Goal: Transaction & Acquisition: Obtain resource

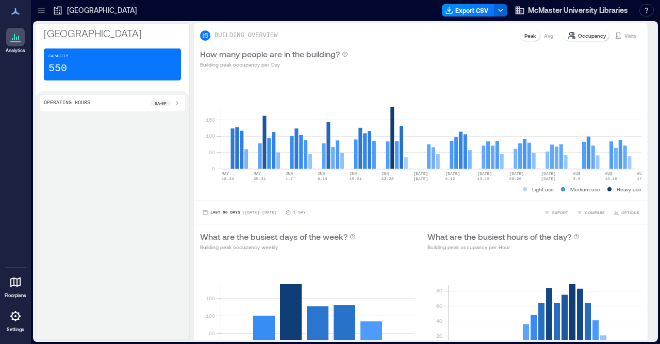
drag, startPoint x: 653, startPoint y: 171, endPoint x: 658, endPoint y: 267, distance: 96.0
click at [658, 267] on div "Health Sciences Library Capacity 550 Operating Hours 8a - 9p BUILDING OVERVIEW …" at bounding box center [345, 182] width 629 height 323
drag, startPoint x: 655, startPoint y: 150, endPoint x: 657, endPoint y: 171, distance: 20.7
click at [656, 171] on div "BUILDING OVERVIEW Peak Avg Occupancy Visits How many people are in the building…" at bounding box center [425, 181] width 462 height 317
click at [132, 202] on div "Operating Hours 8a - 9p" at bounding box center [113, 215] width 154 height 249
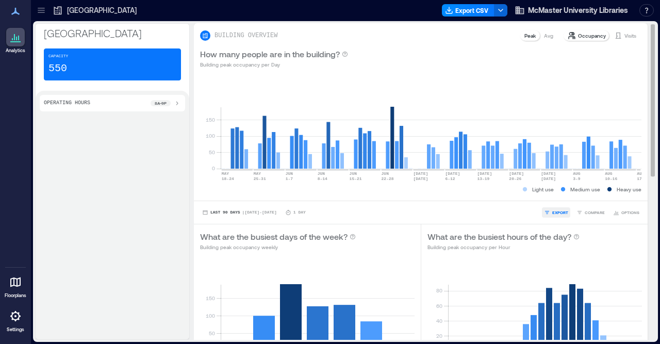
click at [560, 212] on span "EXPORT" at bounding box center [560, 212] width 16 height 6
click at [561, 185] on span "IMAGE" at bounding box center [564, 186] width 13 height 6
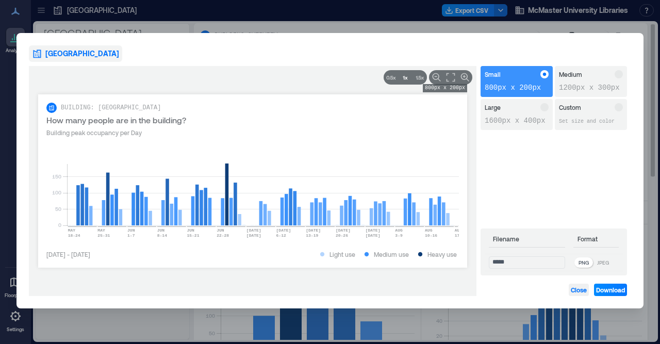
click at [580, 291] on span "Close" at bounding box center [579, 290] width 16 height 8
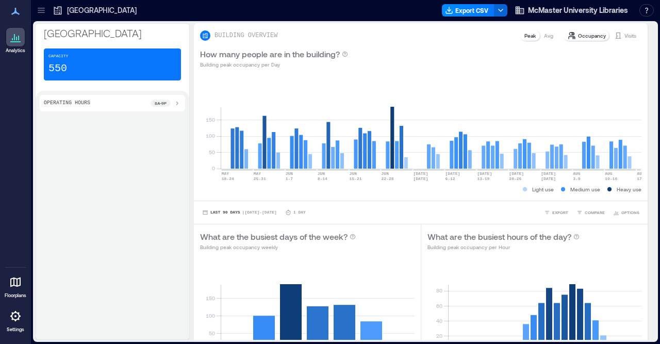
drag, startPoint x: 653, startPoint y: 169, endPoint x: 660, endPoint y: 218, distance: 49.9
click at [660, 218] on div "Health Sciences Library Capacity 550 Operating Hours 8a - 9p BUILDING OVERVIEW …" at bounding box center [345, 182] width 629 height 323
click at [131, 241] on div "Operating Hours 8a - 9p" at bounding box center [113, 215] width 154 height 249
click at [626, 212] on span "OPTIONS" at bounding box center [630, 212] width 18 height 6
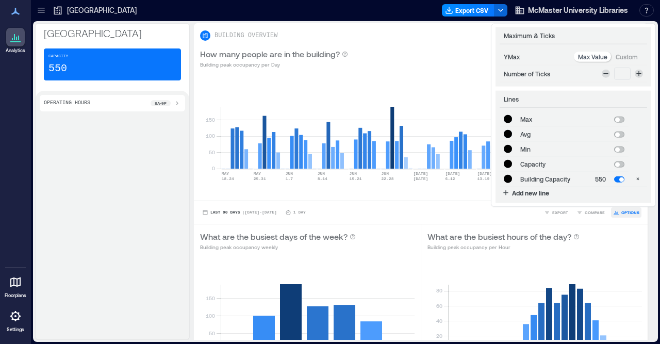
click at [626, 212] on span "OPTIONS" at bounding box center [630, 212] width 18 height 6
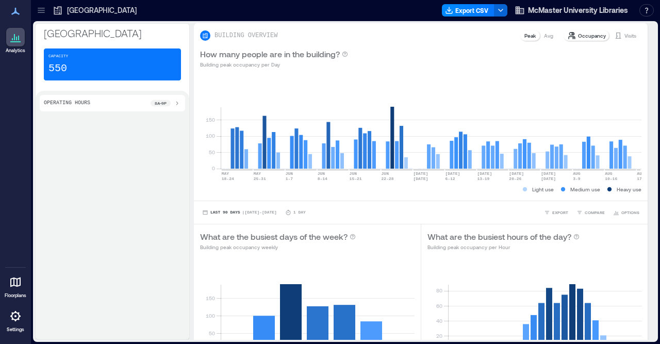
drag, startPoint x: 652, startPoint y: 171, endPoint x: 660, endPoint y: 222, distance: 51.6
click at [660, 222] on div "Health Sciences Library Capacity 550 Operating Hours 8a - 9p BUILDING OVERVIEW …" at bounding box center [345, 182] width 629 height 323
drag, startPoint x: 653, startPoint y: 153, endPoint x: 660, endPoint y: 183, distance: 30.7
click at [660, 183] on div "Health Sciences Library Capacity 550 Operating Hours 8a - 9p BUILDING OVERVIEW …" at bounding box center [345, 182] width 629 height 323
click at [13, 41] on icon at bounding box center [15, 41] width 10 height 1
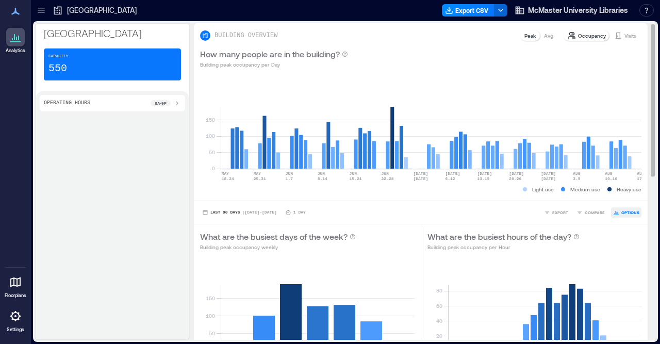
click at [631, 213] on span "OPTIONS" at bounding box center [630, 212] width 18 height 6
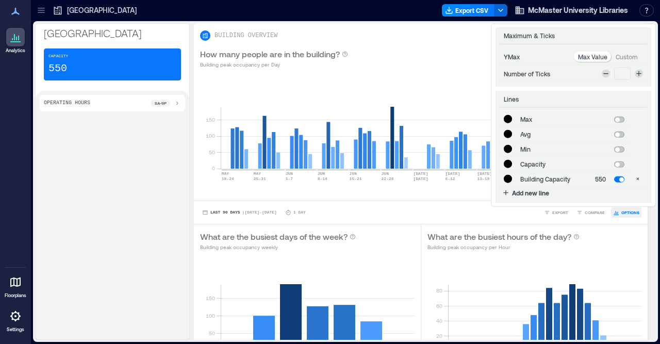
click at [631, 213] on span "OPTIONS" at bounding box center [630, 212] width 18 height 6
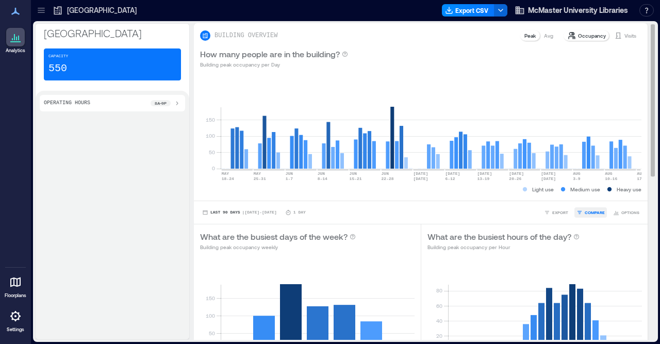
click at [592, 213] on span "COMPARE" at bounding box center [595, 212] width 20 height 6
click at [592, 212] on span "COMPARE" at bounding box center [595, 212] width 20 height 6
click at [562, 214] on span "EXPORT" at bounding box center [560, 212] width 16 height 6
click at [593, 211] on span "COMPARE" at bounding box center [595, 212] width 20 height 6
drag, startPoint x: 654, startPoint y: 163, endPoint x: 655, endPoint y: 135, distance: 28.9
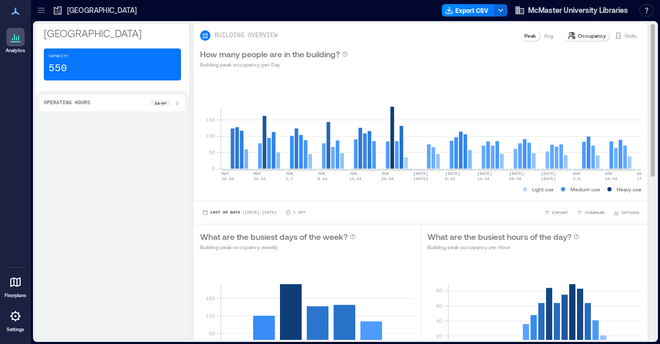
click at [655, 135] on div "BUILDING OVERVIEW Peak Avg Occupancy Visits How many people are in the building…" at bounding box center [425, 181] width 462 height 317
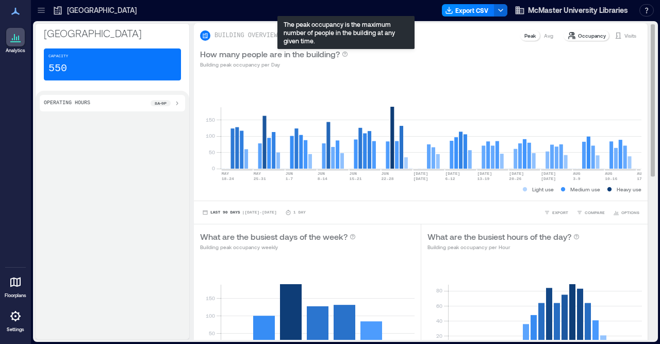
click at [345, 55] on icon at bounding box center [345, 54] width 6 height 6
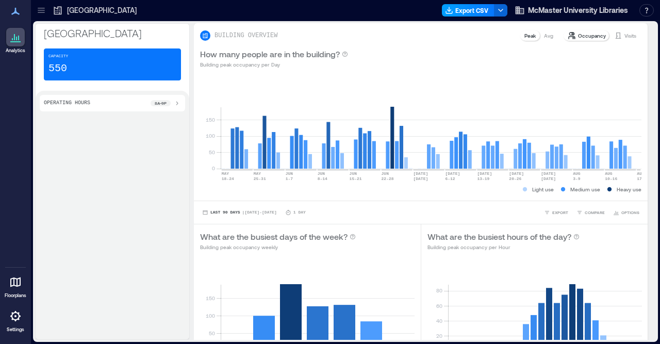
click at [452, 11] on icon "button" at bounding box center [449, 12] width 6 height 2
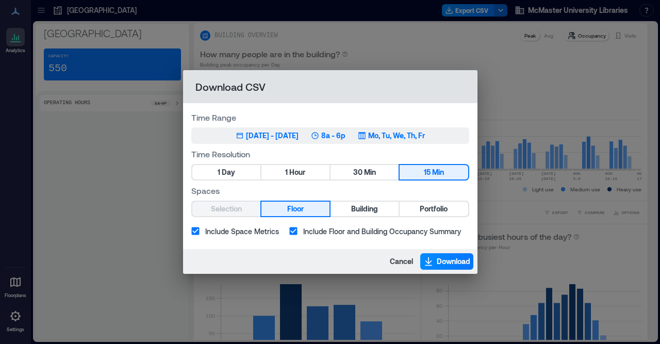
click at [259, 140] on div "[DATE] - [DATE]" at bounding box center [272, 135] width 53 height 10
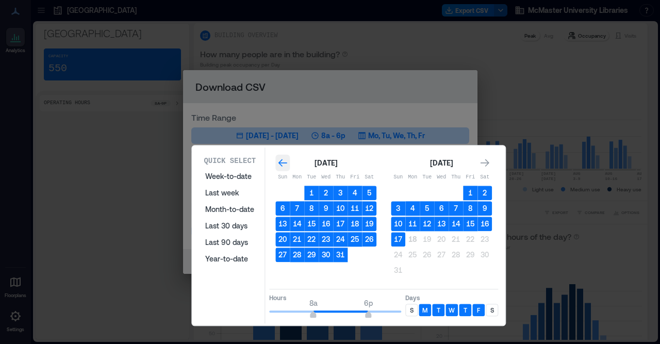
click at [281, 161] on icon "Go to previous month" at bounding box center [282, 163] width 10 height 10
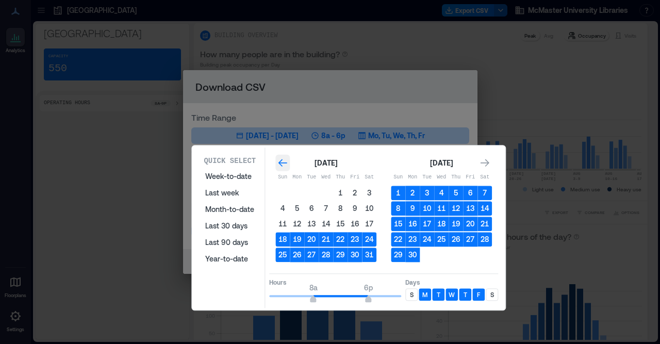
click at [281, 161] on icon "Go to previous month" at bounding box center [282, 163] width 10 height 10
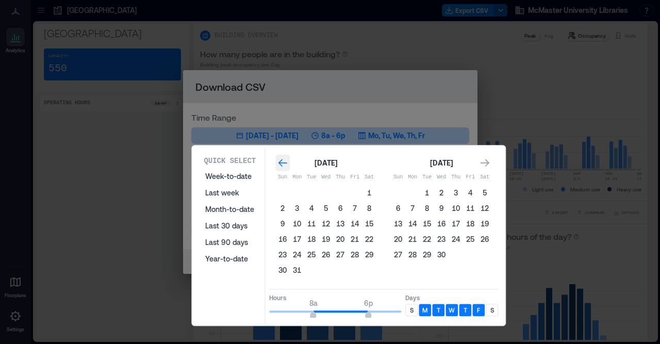
click at [281, 161] on icon "Go to previous month" at bounding box center [282, 163] width 10 height 10
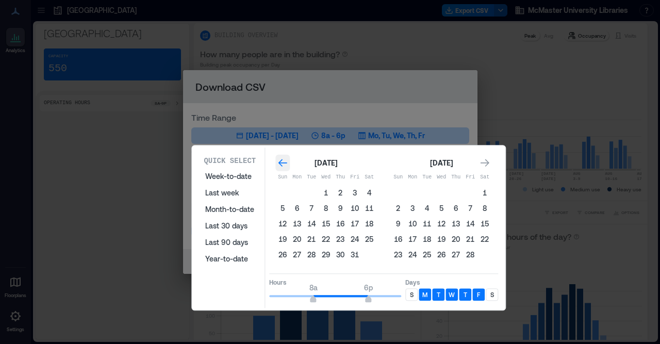
click at [281, 161] on icon "Go to previous month" at bounding box center [282, 163] width 10 height 10
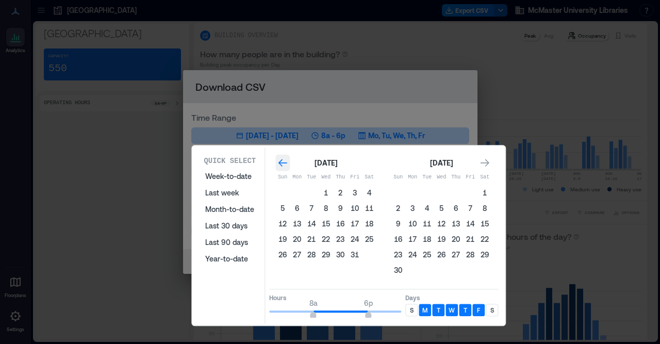
click at [281, 161] on icon "Go to previous month" at bounding box center [282, 163] width 10 height 10
click at [482, 163] on icon "Go to next month" at bounding box center [485, 163] width 10 height 10
click at [327, 193] on button "1" at bounding box center [326, 193] width 14 height 14
type input "**"
drag, startPoint x: 370, startPoint y: 313, endPoint x: 384, endPoint y: 312, distance: 14.5
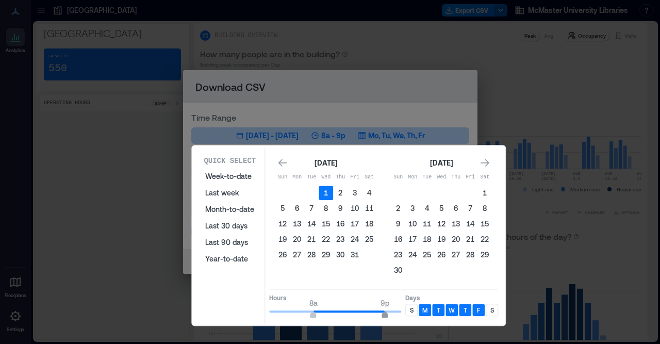
click at [384, 314] on span "9p" at bounding box center [385, 316] width 6 height 4
click at [484, 166] on icon "Go to next month" at bounding box center [485, 163] width 10 height 10
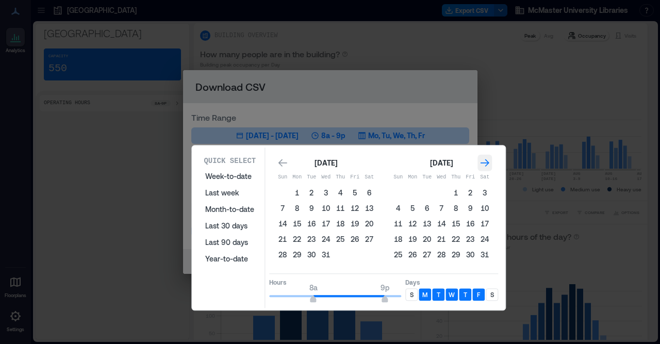
click at [484, 166] on icon "Go to next month" at bounding box center [485, 163] width 10 height 10
click at [486, 163] on icon "Go to next month" at bounding box center [485, 163] width 9 height 8
click at [408, 293] on div "S" at bounding box center [411, 294] width 12 height 12
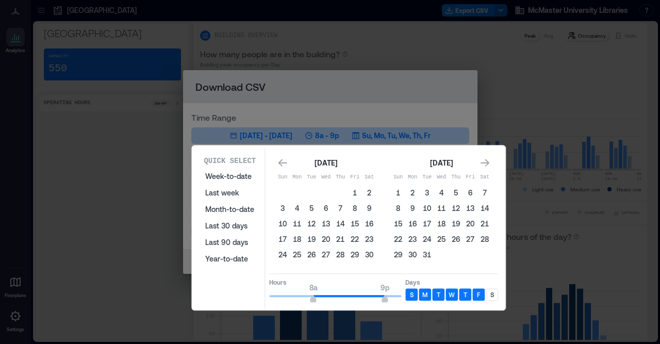
click at [493, 293] on p "S" at bounding box center [492, 294] width 4 height 8
click at [488, 166] on icon "Go to next month" at bounding box center [485, 163] width 10 height 10
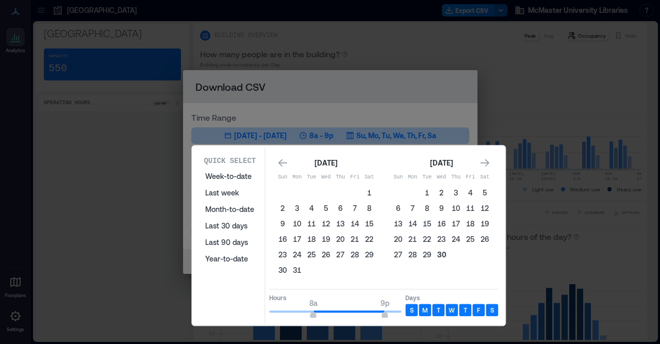
click at [440, 252] on button "30" at bounding box center [441, 255] width 14 height 14
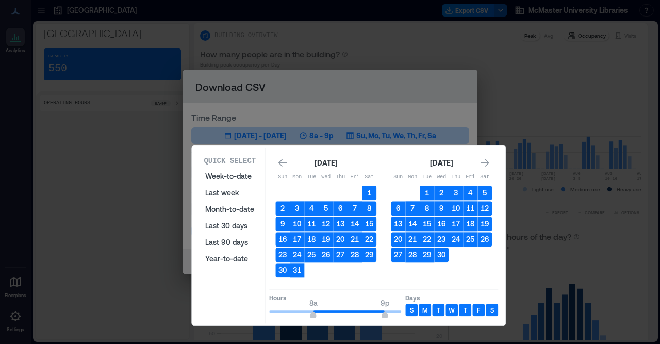
click at [193, 323] on div "Quick Select Week-to-date Last week Month-to-date Last 30 days Last 90 days Yea…" at bounding box center [349, 235] width 314 height 180
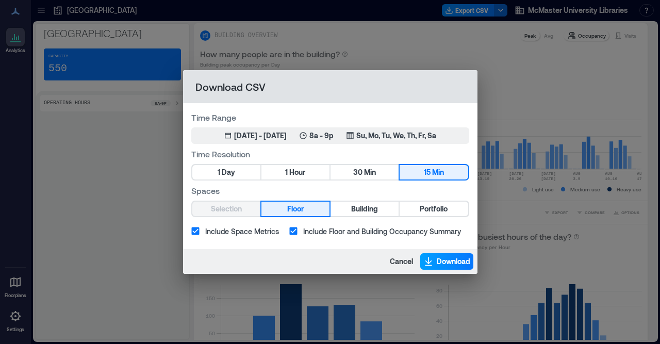
click at [436, 261] on button "Download" at bounding box center [446, 261] width 53 height 17
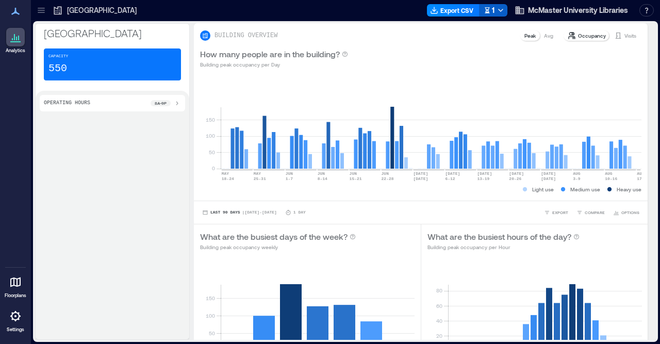
click at [499, 10] on polyline "button" at bounding box center [501, 10] width 4 height 2
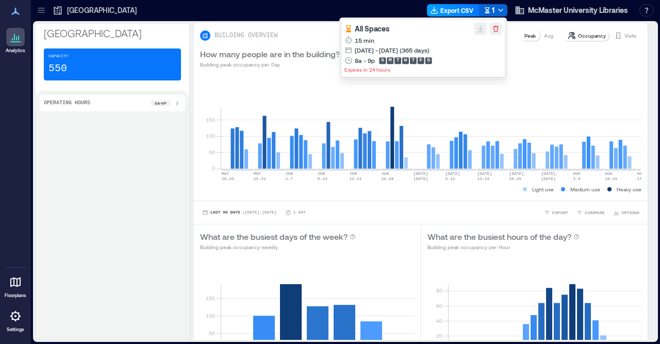
click at [460, 12] on button "Export CSV" at bounding box center [453, 10] width 53 height 12
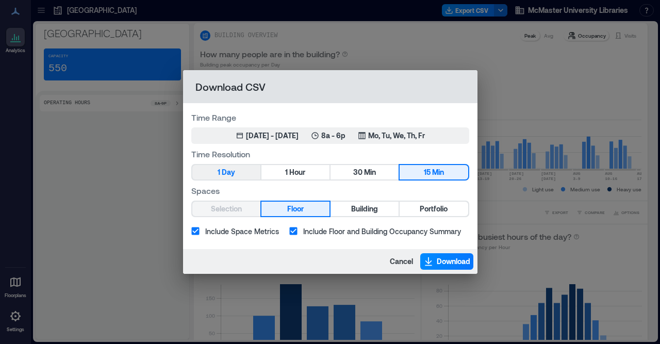
click at [240, 175] on button "1 Day" at bounding box center [226, 172] width 68 height 14
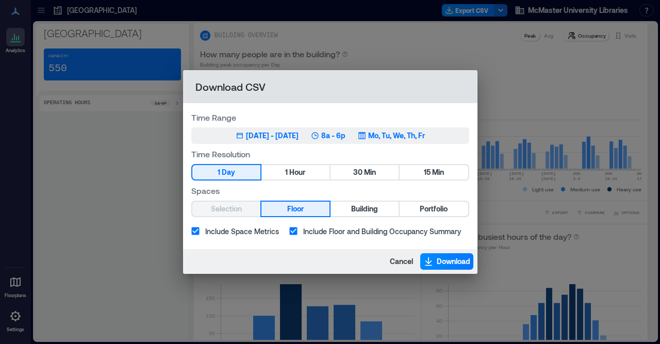
click at [268, 136] on div "[DATE] - [DATE]" at bounding box center [272, 135] width 53 height 10
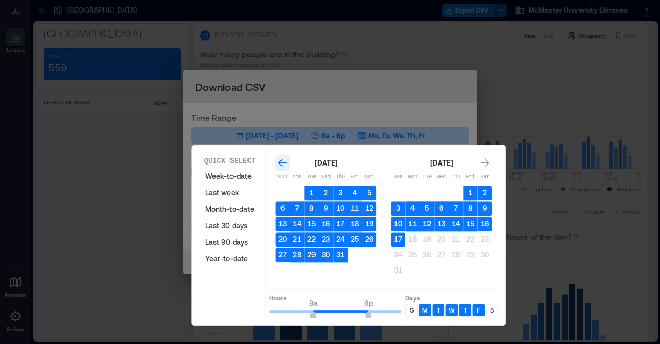
click at [280, 162] on icon "Go to previous month" at bounding box center [282, 163] width 10 height 10
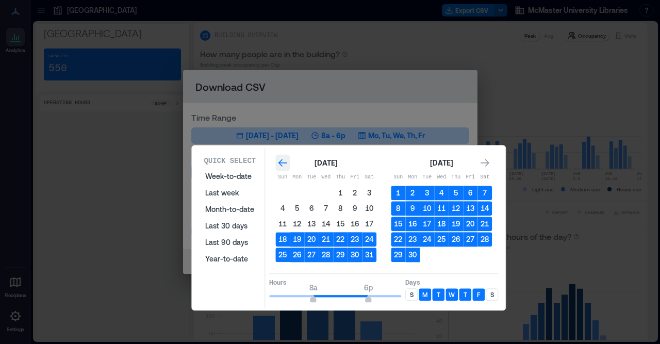
click at [280, 162] on icon "Go to previous month" at bounding box center [282, 163] width 10 height 10
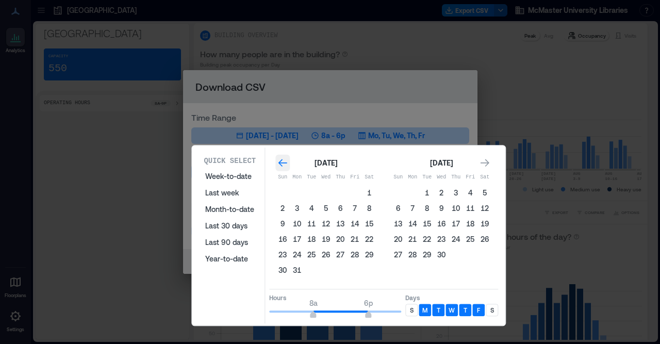
click at [280, 162] on icon "Go to previous month" at bounding box center [282, 163] width 10 height 10
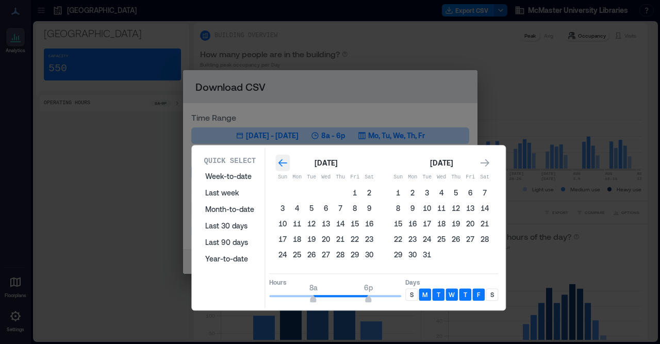
click at [280, 162] on icon "Go to previous month" at bounding box center [282, 163] width 10 height 10
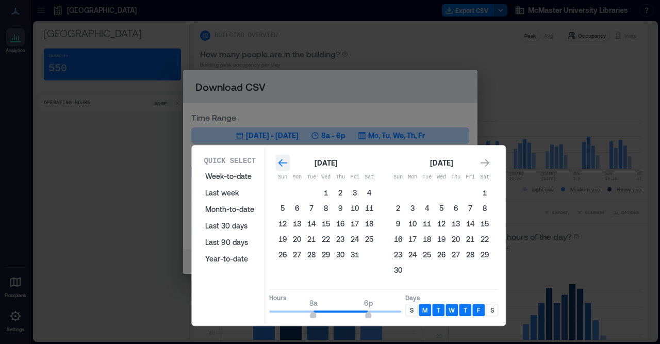
click at [280, 162] on icon "Go to previous month" at bounding box center [282, 163] width 10 height 10
click at [486, 164] on icon "Go to next month" at bounding box center [485, 163] width 10 height 10
click at [325, 196] on button "1" at bounding box center [326, 193] width 14 height 14
click at [484, 162] on icon "Go to next month" at bounding box center [485, 163] width 9 height 8
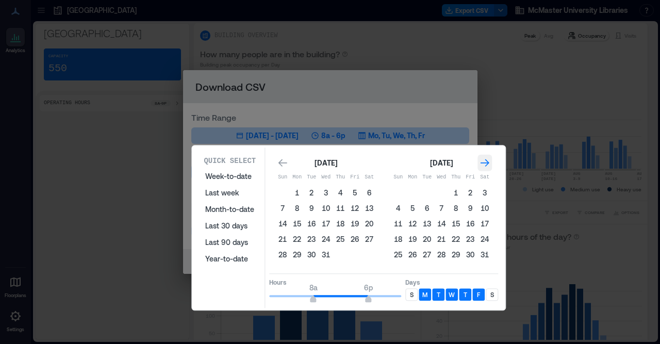
click at [484, 162] on icon "Go to next month" at bounding box center [485, 163] width 9 height 8
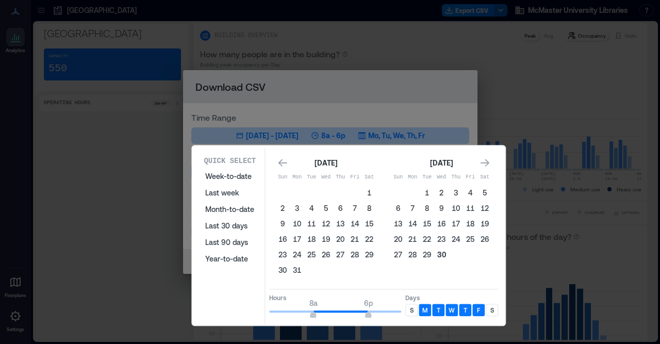
click at [440, 250] on button "30" at bounding box center [441, 255] width 14 height 14
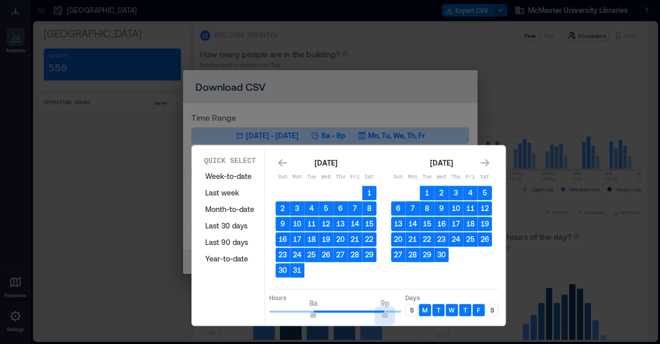
drag, startPoint x: 369, startPoint y: 313, endPoint x: 386, endPoint y: 312, distance: 17.0
click at [386, 312] on span "8a 9p" at bounding box center [335, 311] width 132 height 15
type input "**"
click at [390, 311] on span "8a 10p" at bounding box center [335, 311] width 132 height 15
click at [489, 310] on div "S" at bounding box center [492, 310] width 12 height 12
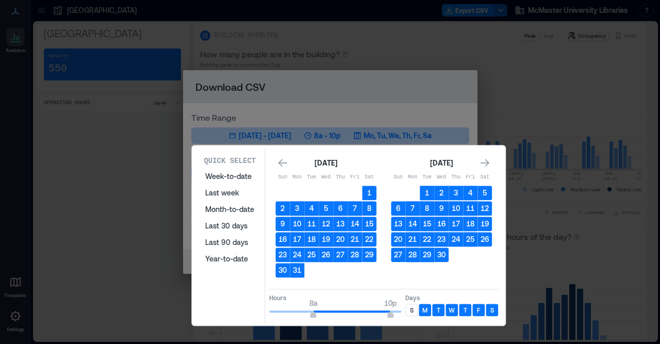
click at [413, 312] on p "S" at bounding box center [412, 310] width 4 height 8
type input "*"
drag, startPoint x: 313, startPoint y: 312, endPoint x: 306, endPoint y: 313, distance: 6.8
click at [306, 314] on span "7a" at bounding box center [308, 316] width 6 height 4
click at [279, 163] on icon "Go to previous month" at bounding box center [282, 163] width 9 height 8
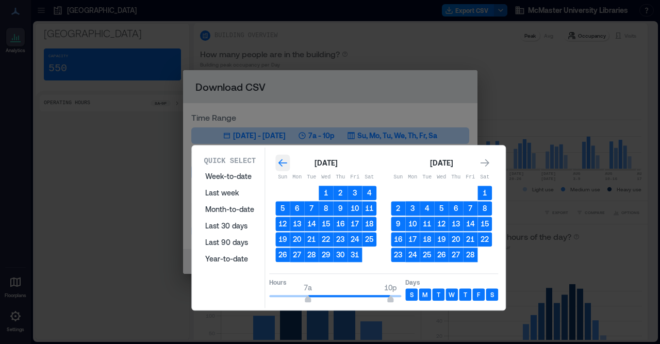
click at [279, 163] on icon "Go to previous month" at bounding box center [282, 163] width 9 height 8
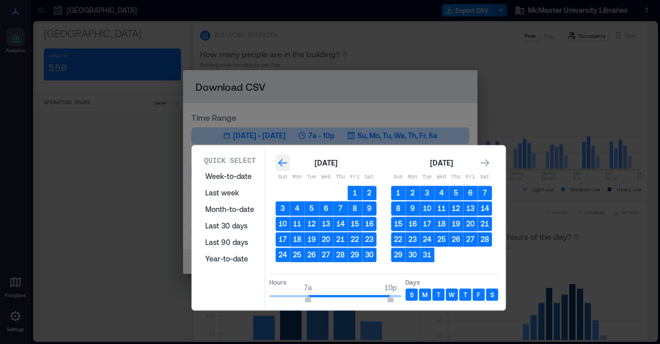
click at [279, 163] on icon "Go to previous month" at bounding box center [282, 163] width 9 height 8
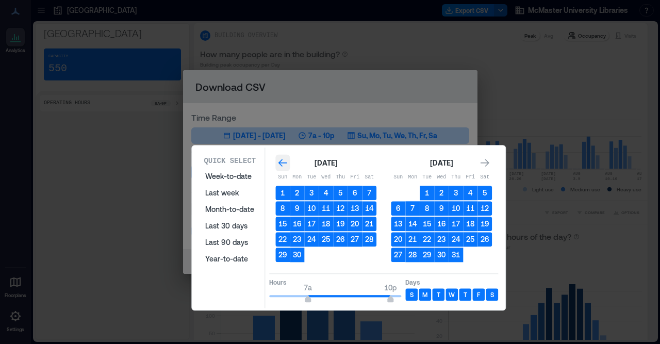
click at [279, 163] on icon "Go to previous month" at bounding box center [282, 163] width 9 height 8
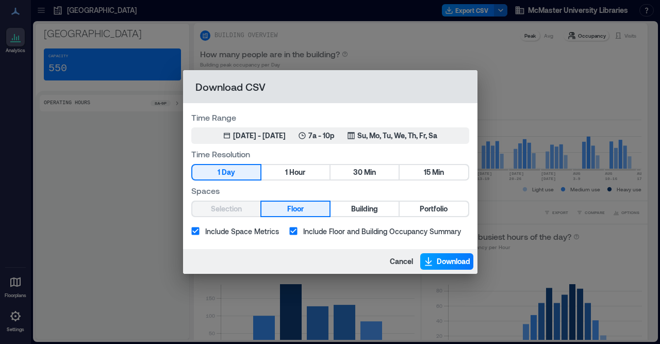
click at [436, 259] on button "Download" at bounding box center [446, 261] width 53 height 17
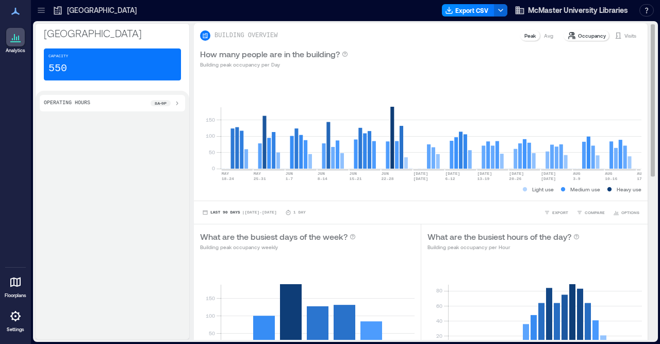
click at [536, 13] on span "McMaster University Libraries" at bounding box center [578, 10] width 100 height 10
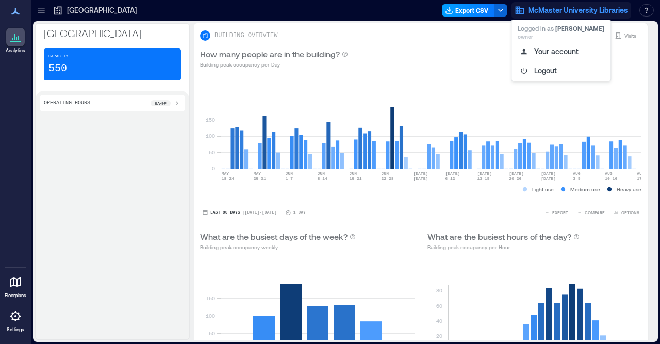
click at [481, 10] on button "Export CSV" at bounding box center [468, 10] width 53 height 12
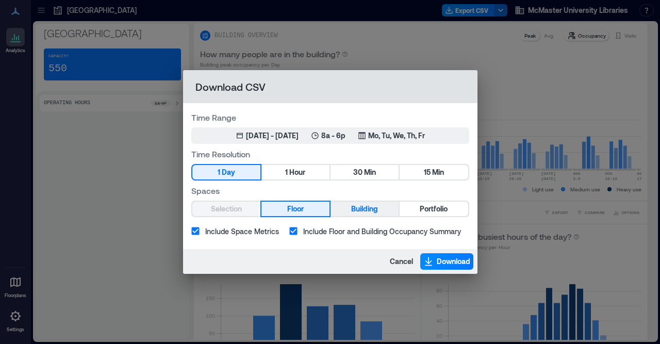
click at [355, 214] on span "Building" at bounding box center [364, 209] width 27 height 13
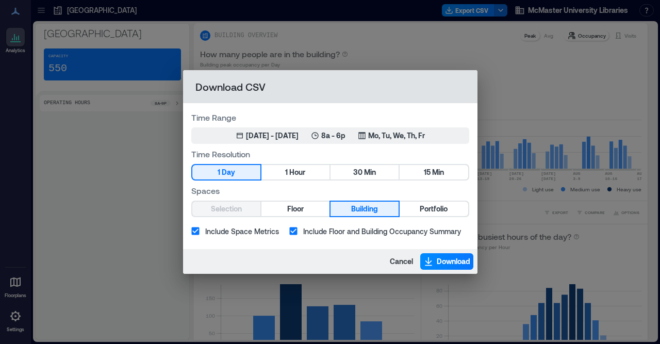
click at [35, 239] on div "Download CSV Time Range May 18, 2025 - [DATE] 8a - 6p Mo, Tu, We, Th, Fr Time R…" at bounding box center [330, 172] width 660 height 344
click at [71, 218] on div "Download CSV Time Range May 18, 2025 - [DATE] 8a - 6p Mo, Tu, We, Th, Fr Time R…" at bounding box center [330, 172] width 660 height 344
click at [403, 264] on span "Cancel" at bounding box center [401, 261] width 23 height 10
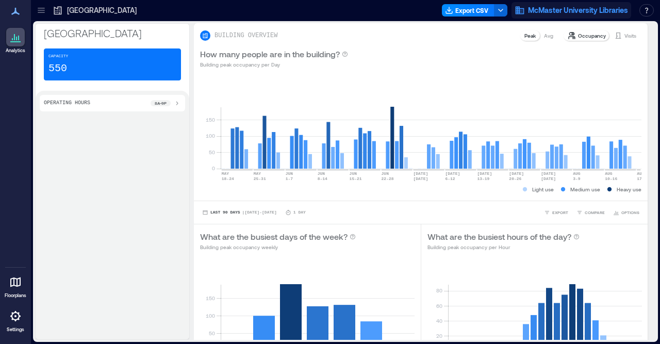
click at [609, 8] on span "McMaster University Libraries" at bounding box center [578, 10] width 100 height 10
click at [516, 12] on icon "button" at bounding box center [520, 11] width 9 height 8
click at [57, 9] on icon at bounding box center [58, 11] width 8 height 8
click at [36, 10] on div at bounding box center [41, 10] width 17 height 17
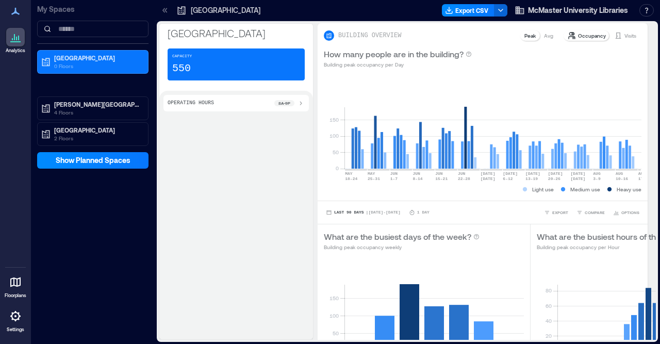
click at [36, 10] on div "My Spaces Health Sciences Library [GEOGRAPHIC_DATA][PERSON_NAME] 4 Floors Thode…" at bounding box center [93, 84] width 124 height 169
click at [48, 11] on p "My Spaces" at bounding box center [92, 9] width 111 height 10
click at [163, 10] on icon at bounding box center [163, 10] width 3 height 5
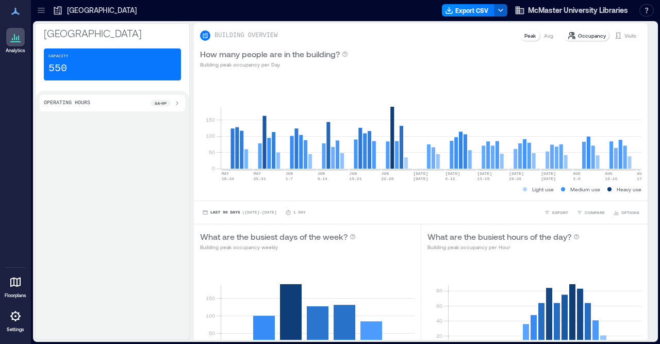
click at [499, 9] on icon "button" at bounding box center [501, 10] width 8 height 8
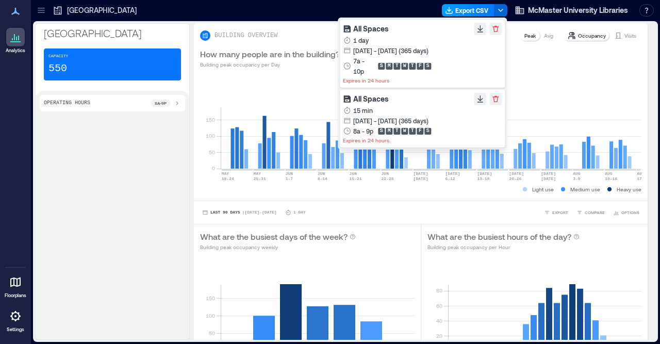
click at [460, 9] on button "Export CSV" at bounding box center [468, 10] width 53 height 12
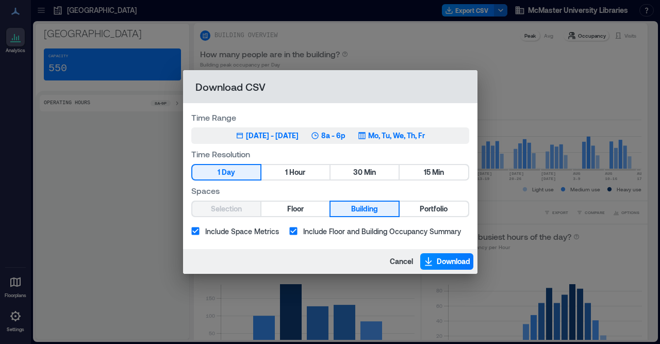
click at [273, 135] on div "[DATE] - [DATE]" at bounding box center [272, 135] width 53 height 10
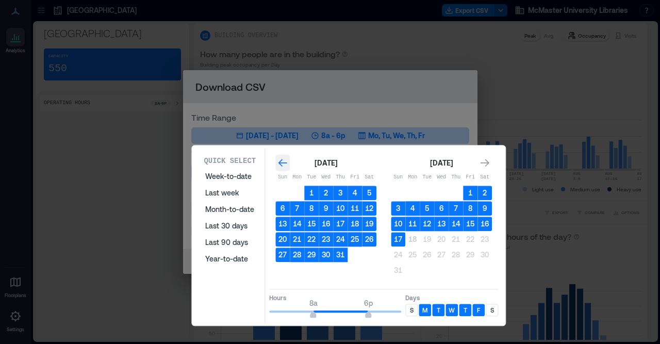
click at [283, 160] on icon "Go to previous month" at bounding box center [282, 163] width 10 height 10
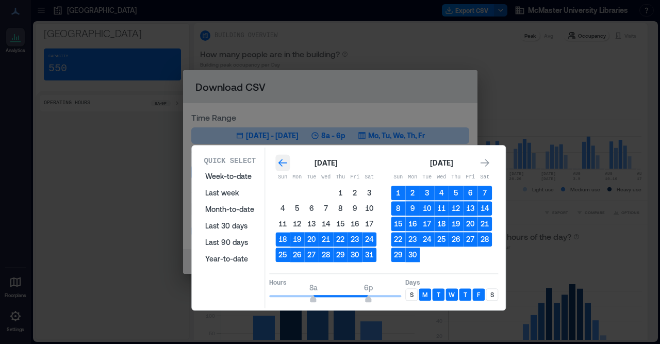
click at [283, 160] on icon "Go to previous month" at bounding box center [282, 163] width 10 height 10
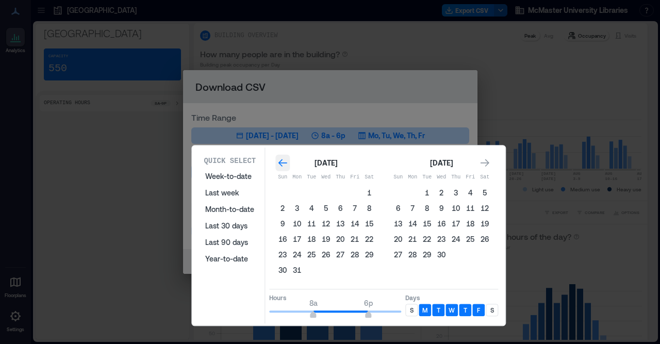
click at [283, 160] on icon "Go to previous month" at bounding box center [282, 163] width 10 height 10
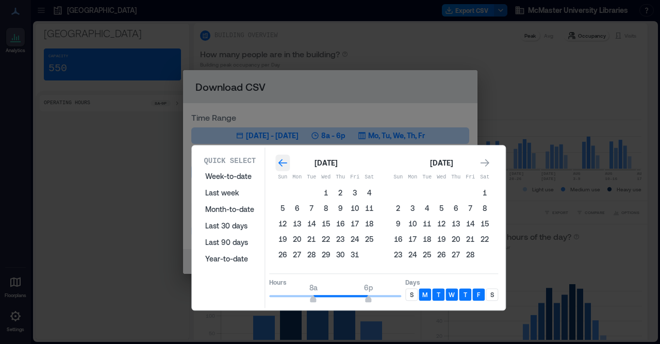
click at [283, 160] on icon "Go to previous month" at bounding box center [282, 163] width 10 height 10
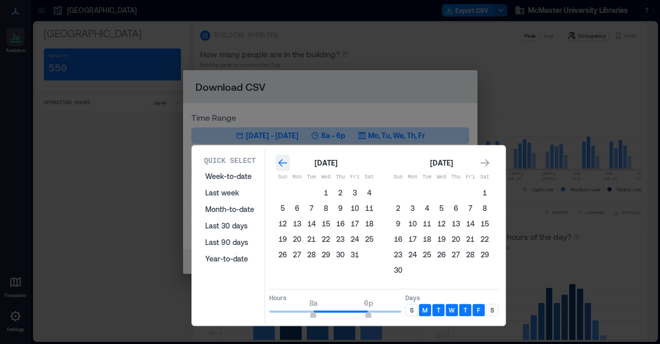
click at [283, 160] on icon "Go to previous month" at bounding box center [282, 163] width 10 height 10
click at [485, 162] on icon "Go to next month" at bounding box center [485, 163] width 10 height 10
click at [328, 195] on button "1" at bounding box center [326, 193] width 14 height 14
click at [488, 161] on icon "Go to next month" at bounding box center [485, 163] width 10 height 10
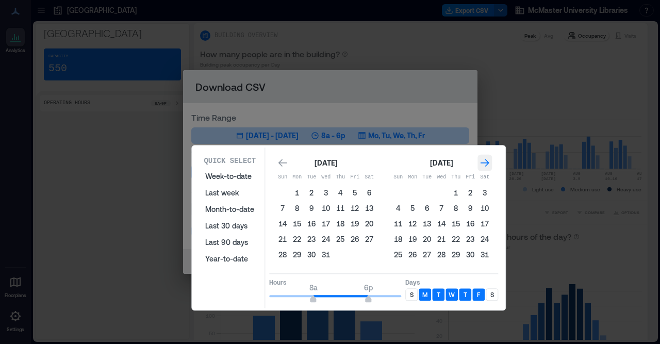
click at [488, 161] on icon "Go to next month" at bounding box center [485, 163] width 10 height 10
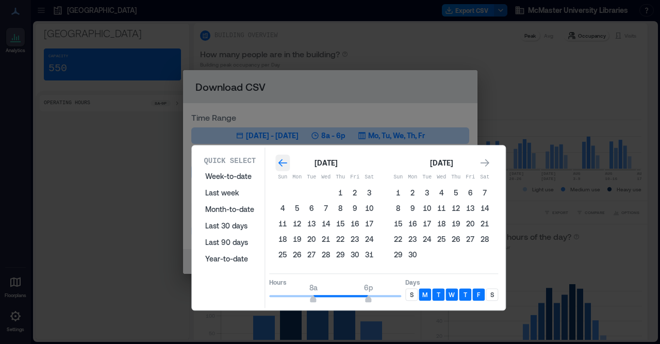
click at [276, 167] on div "Go to previous month" at bounding box center [282, 163] width 14 height 17
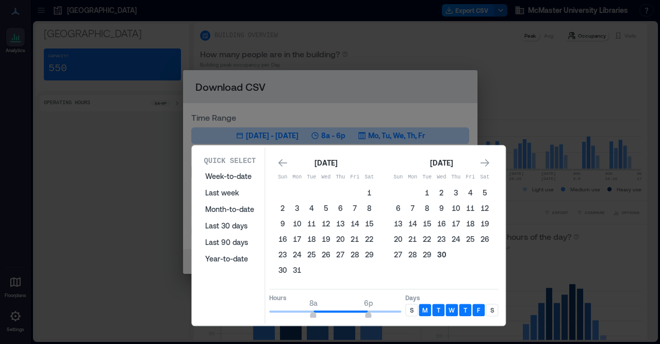
click at [441, 255] on button "30" at bounding box center [441, 255] width 14 height 14
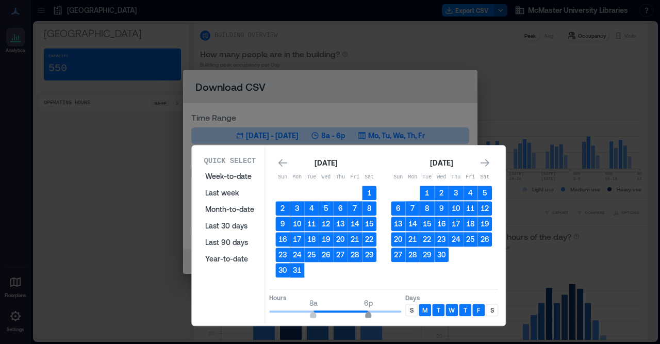
type input "**"
drag, startPoint x: 368, startPoint y: 315, endPoint x: 404, endPoint y: 314, distance: 36.1
click at [404, 314] on div "Hours 8a 12a Days S M T W T F S" at bounding box center [383, 304] width 229 height 30
type input "*"
drag, startPoint x: 314, startPoint y: 314, endPoint x: 264, endPoint y: 315, distance: 49.5
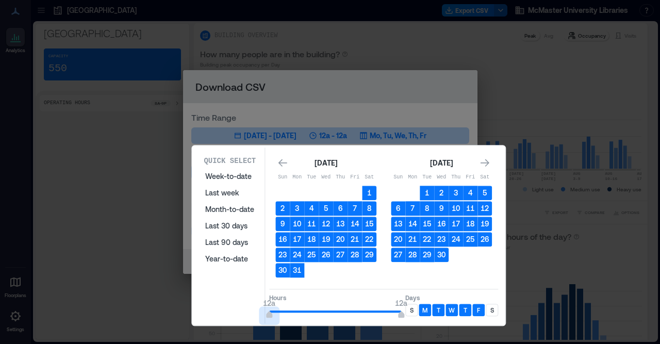
click at [264, 315] on div "Quick Select Week-to-date Last week Month-to-date Last 30 days Last 90 days Yea…" at bounding box center [348, 235] width 307 height 176
type input "**"
click at [397, 314] on span "11p" at bounding box center [396, 316] width 6 height 4
click at [415, 310] on div "S" at bounding box center [411, 310] width 12 height 12
click at [493, 311] on p "S" at bounding box center [492, 310] width 4 height 8
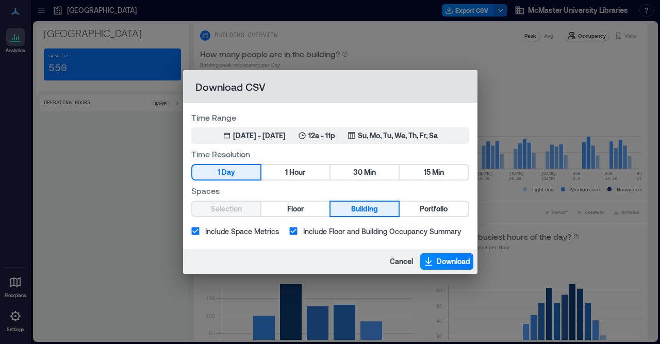
click at [249, 213] on div "Selection Floor Building Portfolio" at bounding box center [330, 209] width 278 height 17
click at [437, 259] on span "Download" at bounding box center [454, 261] width 34 height 10
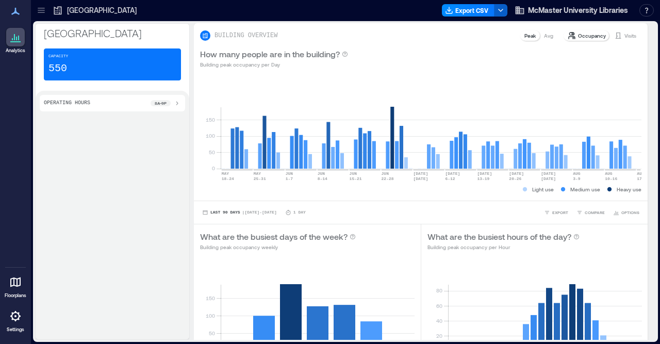
click at [501, 13] on icon "button" at bounding box center [501, 10] width 8 height 8
click at [458, 9] on button "Export CSV" at bounding box center [468, 10] width 53 height 12
